Goal: Find contact information: Find contact information

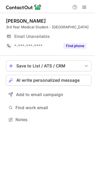
scroll to position [120, 95]
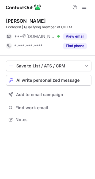
scroll to position [3, 3]
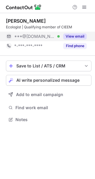
click at [44, 35] on span "***@[DOMAIN_NAME]" at bounding box center [34, 36] width 41 height 5
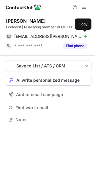
click at [44, 35] on span "jade.sturgeon@yahoo.com" at bounding box center [48, 36] width 68 height 5
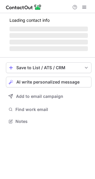
scroll to position [125, 95]
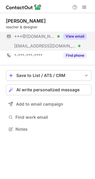
click at [47, 39] on div "***@yahoo.com Verified" at bounding box center [33, 37] width 54 height 10
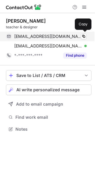
click at [48, 36] on span "orngpicklejuice@yahoo.com" at bounding box center [48, 36] width 68 height 5
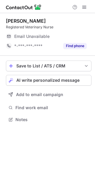
scroll to position [3, 3]
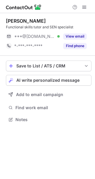
scroll to position [3, 3]
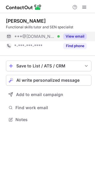
click at [35, 39] on div "***@hotmail.co.uk Verified" at bounding box center [33, 37] width 54 height 10
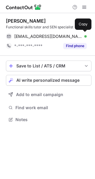
click at [35, 39] on div "megan_j_lamb@hotmail.co.uk Verified Copy" at bounding box center [46, 37] width 81 height 10
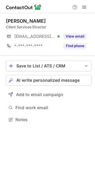
scroll to position [3, 3]
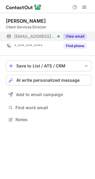
click at [39, 38] on span "[EMAIL_ADDRESS][DOMAIN_NAME]" at bounding box center [34, 36] width 41 height 5
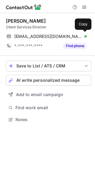
click at [39, 38] on span "emmalfrench@googlemail.com" at bounding box center [48, 36] width 68 height 5
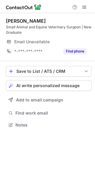
scroll to position [120, 95]
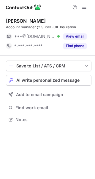
scroll to position [3, 3]
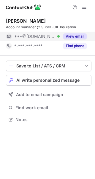
click at [37, 35] on span "***@gmail.com" at bounding box center [34, 36] width 41 height 5
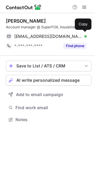
click at [37, 35] on span "samingram24@gmail.com" at bounding box center [48, 36] width 68 height 5
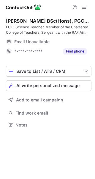
scroll to position [120, 95]
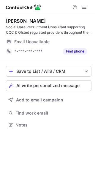
scroll to position [120, 95]
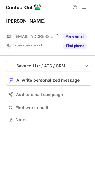
scroll to position [3, 3]
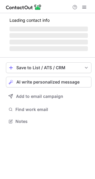
scroll to position [125, 95]
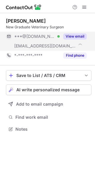
click at [28, 39] on div "***@live.co.uk Verified" at bounding box center [33, 37] width 54 height 10
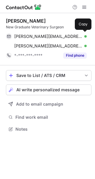
click at [28, 39] on div "sharna.walker@live.co.uk Verified Copy" at bounding box center [46, 37] width 81 height 10
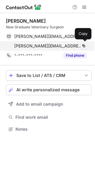
click at [62, 45] on span "sharna.walker@vetsklinic.co.uk" at bounding box center [48, 45] width 68 height 5
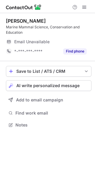
scroll to position [120, 95]
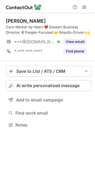
scroll to position [120, 95]
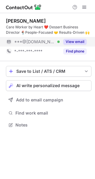
click at [23, 40] on span "***@[DOMAIN_NAME]" at bounding box center [34, 41] width 41 height 5
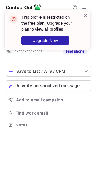
click at [88, 14] on div "This profile is restricted on the free plan. Upgrade your plan to view all prof…" at bounding box center [48, 29] width 86 height 39
click at [87, 14] on span at bounding box center [85, 16] width 5 height 6
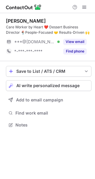
click at [82, 4] on div "This profile is restricted on the free plan. Upgrade your plan to view all prof…" at bounding box center [47, 10] width 95 height 12
click at [82, 4] on button at bounding box center [84, 7] width 7 height 7
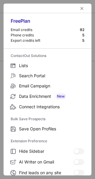
click at [82, 4] on div at bounding box center [48, 9] width 88 height 10
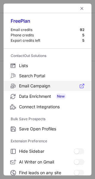
scroll to position [91, 0]
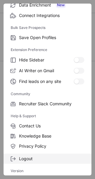
click at [28, 157] on span "Logout" at bounding box center [52, 158] width 66 height 5
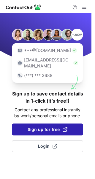
click at [41, 126] on span "Sign up for free" at bounding box center [48, 129] width 40 height 6
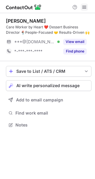
scroll to position [120, 95]
click at [85, 7] on span at bounding box center [84, 7] width 5 height 5
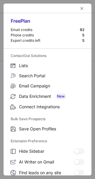
scroll to position [91, 0]
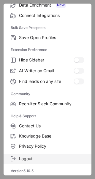
click at [35, 159] on span "Logout" at bounding box center [52, 158] width 66 height 5
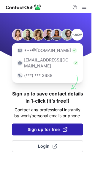
click at [45, 126] on span "Sign up for free" at bounding box center [48, 129] width 40 height 6
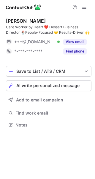
scroll to position [120, 95]
click at [83, 5] on span at bounding box center [84, 7] width 5 height 5
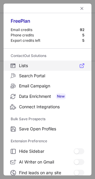
scroll to position [91, 0]
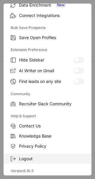
click at [37, 155] on label "Logout" at bounding box center [48, 158] width 88 height 10
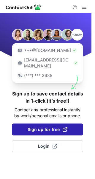
click at [43, 126] on span "Sign up for free" at bounding box center [48, 129] width 40 height 6
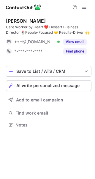
scroll to position [120, 95]
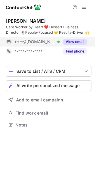
click at [40, 42] on span "***@[DOMAIN_NAME]" at bounding box center [34, 41] width 41 height 5
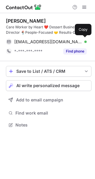
click at [40, 42] on span "[EMAIL_ADDRESS][DOMAIN_NAME]" at bounding box center [48, 41] width 68 height 5
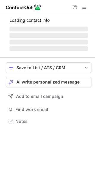
scroll to position [120, 95]
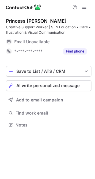
scroll to position [120, 95]
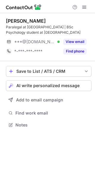
scroll to position [120, 95]
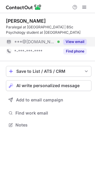
click at [32, 43] on span "***@gmail.com" at bounding box center [34, 41] width 41 height 5
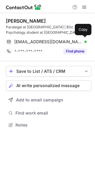
click at [32, 43] on span "mahiimehra38@gmail.com" at bounding box center [48, 41] width 68 height 5
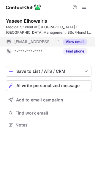
scroll to position [120, 95]
click at [42, 42] on span "***@uclsurgsoc.com" at bounding box center [33, 41] width 39 height 5
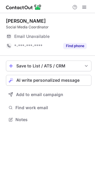
scroll to position [3, 3]
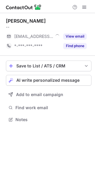
scroll to position [3, 3]
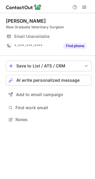
scroll to position [3, 3]
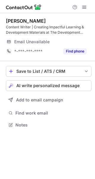
scroll to position [120, 95]
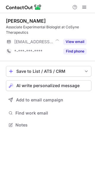
scroll to position [120, 95]
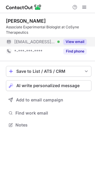
click at [34, 39] on span "[EMAIL_ADDRESS][DOMAIN_NAME]" at bounding box center [34, 41] width 41 height 5
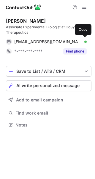
click at [34, 39] on span "lauren@cosyne.com" at bounding box center [48, 41] width 68 height 5
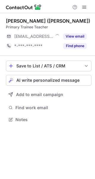
scroll to position [3, 3]
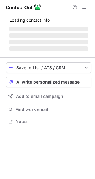
scroll to position [3, 3]
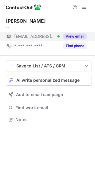
click at [40, 37] on span "***@techsavi.co.uk" at bounding box center [34, 36] width 41 height 5
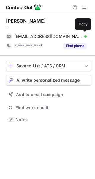
click at [40, 37] on span "rhughes@techsavi.co.uk" at bounding box center [48, 36] width 68 height 5
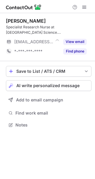
scroll to position [120, 95]
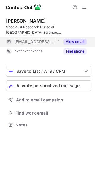
click at [28, 45] on div "***@cam.ac.uk" at bounding box center [33, 42] width 54 height 10
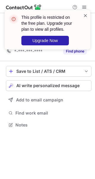
click at [86, 15] on span at bounding box center [85, 16] width 5 height 6
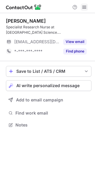
click at [86, 7] on span at bounding box center [84, 7] width 5 height 5
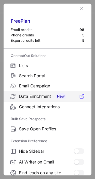
scroll to position [69, 0]
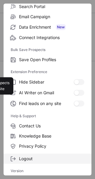
click at [28, 156] on span "Logout" at bounding box center [52, 158] width 66 height 5
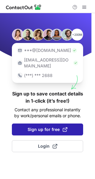
click at [48, 126] on span "Sign up for free" at bounding box center [48, 129] width 40 height 6
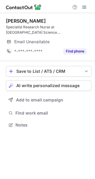
scroll to position [120, 95]
click at [86, 6] on span at bounding box center [84, 7] width 5 height 5
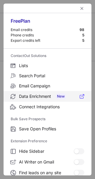
scroll to position [69, 0]
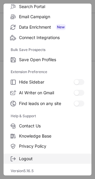
click at [37, 162] on label "Logout" at bounding box center [48, 158] width 88 height 10
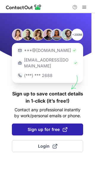
click at [38, 126] on span "Sign up for free" at bounding box center [48, 129] width 40 height 6
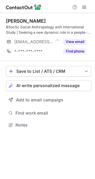
scroll to position [120, 95]
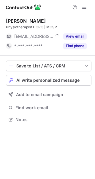
scroll to position [3, 3]
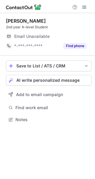
scroll to position [3, 3]
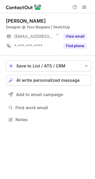
scroll to position [3, 3]
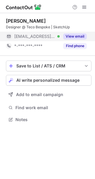
click at [35, 38] on span "[EMAIL_ADDRESS][DOMAIN_NAME]" at bounding box center [34, 36] width 41 height 5
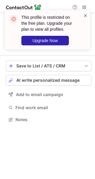
click at [88, 13] on span at bounding box center [85, 16] width 5 height 6
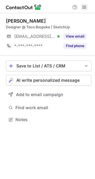
click at [82, 5] on button at bounding box center [84, 7] width 7 height 7
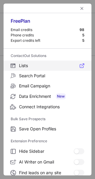
scroll to position [69, 0]
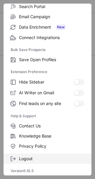
click at [38, 158] on span "Logout" at bounding box center [52, 158] width 66 height 5
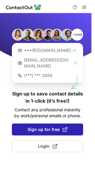
click at [53, 123] on button "Sign up for free" at bounding box center [47, 129] width 71 height 12
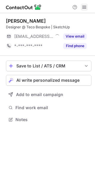
scroll to position [3, 3]
click at [84, 7] on span at bounding box center [84, 7] width 5 height 5
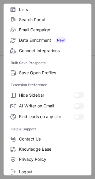
scroll to position [69, 0]
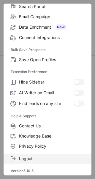
click at [21, 161] on label "Logout" at bounding box center [48, 158] width 88 height 10
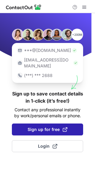
click at [49, 123] on button "Sign up for free" at bounding box center [47, 129] width 71 height 12
